Goal: Task Accomplishment & Management: Use online tool/utility

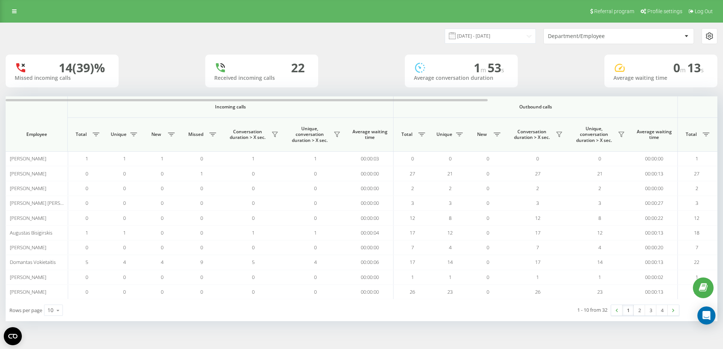
click at [565, 37] on div "Department/Employee" at bounding box center [593, 36] width 90 height 6
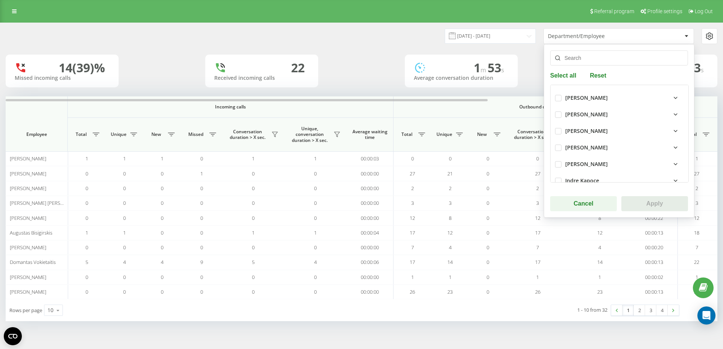
click at [612, 57] on input "text" at bounding box center [619, 57] width 138 height 15
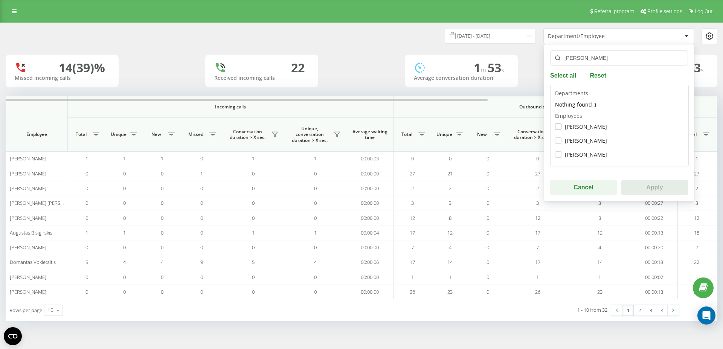
type input "[PERSON_NAME]"
click at [569, 125] on label "[PERSON_NAME]" at bounding box center [581, 127] width 52 height 6
checkbox input "true"
click at [657, 185] on button "Apply" at bounding box center [655, 187] width 67 height 15
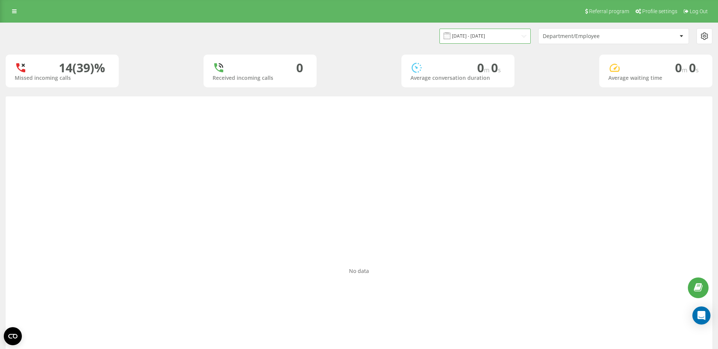
click at [516, 38] on input "[DATE] - [DATE]" at bounding box center [484, 36] width 91 height 15
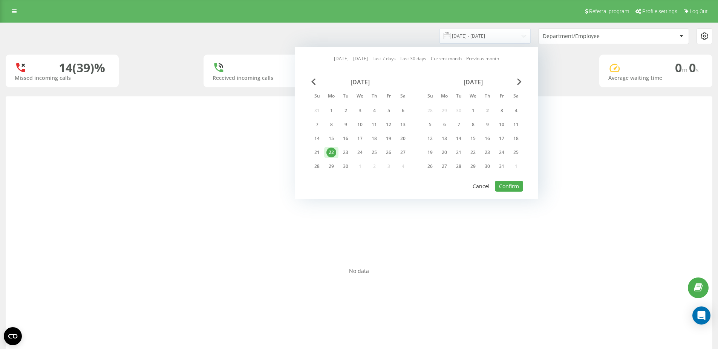
click at [486, 185] on button "Cancel" at bounding box center [480, 186] width 25 height 11
